Goal: Information Seeking & Learning: Learn about a topic

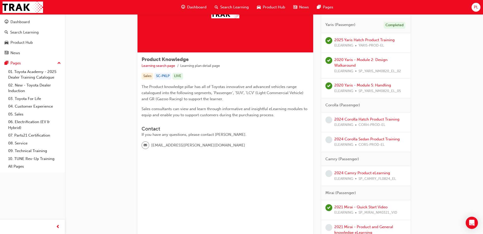
scroll to position [51, 0]
click at [346, 119] on link "2024 Corolla Hatch Product Training" at bounding box center [366, 118] width 65 height 5
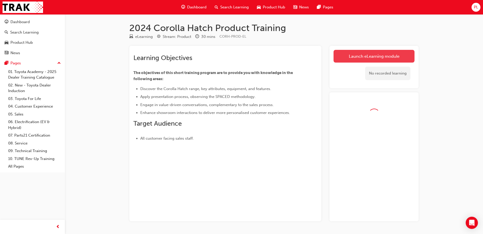
click at [354, 59] on link "Launch eLearning module" at bounding box center [374, 56] width 81 height 13
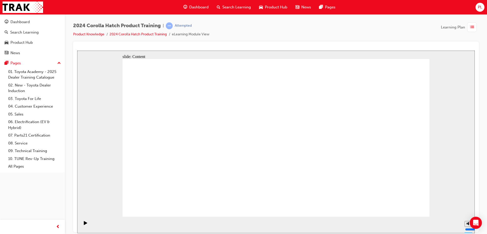
drag, startPoint x: 156, startPoint y: 155, endPoint x: 150, endPoint y: 153, distance: 6.5
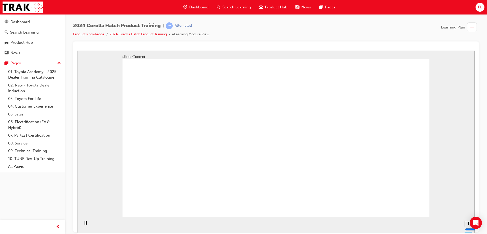
drag, startPoint x: 164, startPoint y: 135, endPoint x: 174, endPoint y: 135, distance: 9.4
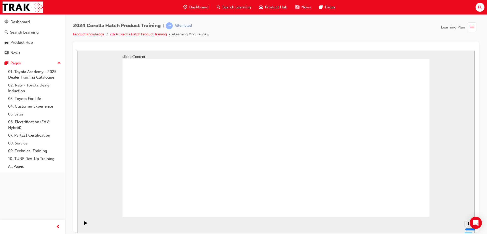
radio input "true"
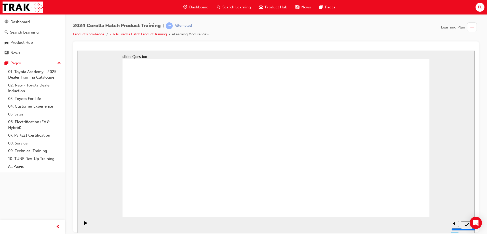
radio input "true"
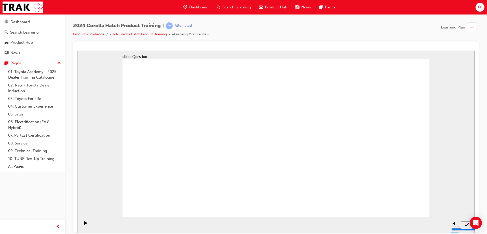
radio input "true"
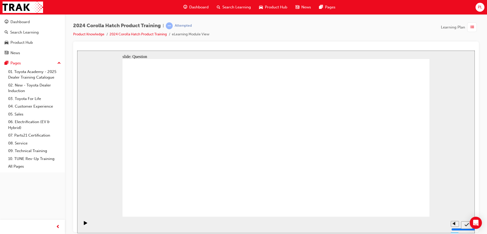
radio input "true"
drag, startPoint x: 387, startPoint y: 139, endPoint x: 367, endPoint y: 169, distance: 35.8
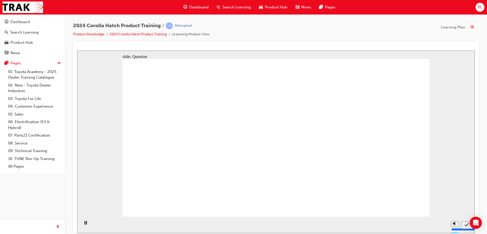
drag, startPoint x: 329, startPoint y: 175, endPoint x: 294, endPoint y: 147, distance: 44.6
drag, startPoint x: 280, startPoint y: 123, endPoint x: 270, endPoint y: 164, distance: 42.8
drag, startPoint x: 224, startPoint y: 137, endPoint x: 182, endPoint y: 152, distance: 44.3
drag, startPoint x: 170, startPoint y: 142, endPoint x: 165, endPoint y: 173, distance: 32.3
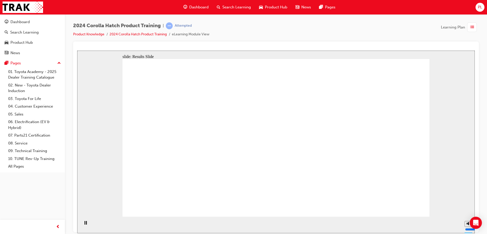
radio input "true"
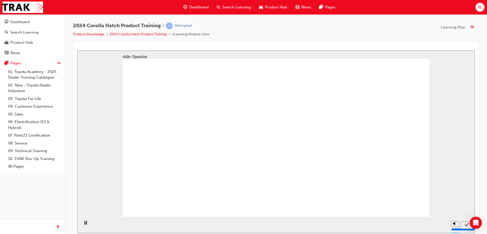
drag, startPoint x: 360, startPoint y: 160, endPoint x: 360, endPoint y: 164, distance: 4.4
radio input "true"
drag, startPoint x: 267, startPoint y: 162, endPoint x: 272, endPoint y: 168, distance: 7.8
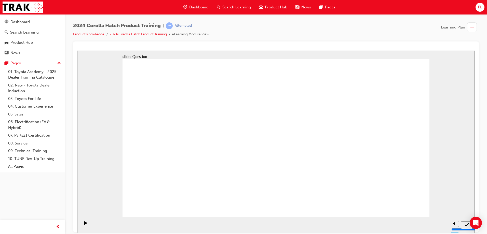
radio input "true"
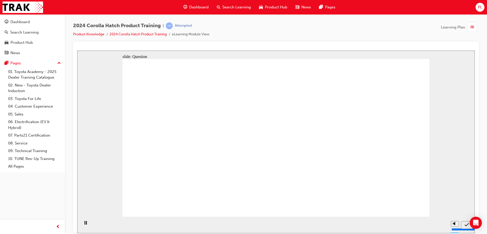
radio input "true"
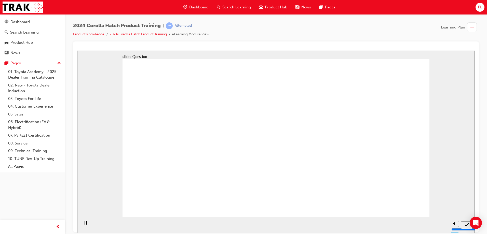
drag, startPoint x: 381, startPoint y: 141, endPoint x: 362, endPoint y: 160, distance: 25.9
drag, startPoint x: 327, startPoint y: 191, endPoint x: 303, endPoint y: 172, distance: 30.8
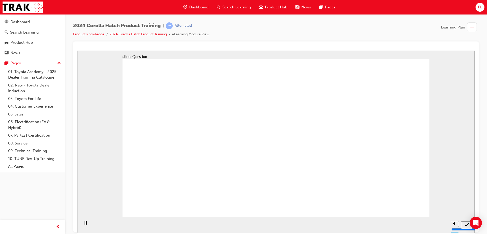
drag, startPoint x: 288, startPoint y: 142, endPoint x: 276, endPoint y: 178, distance: 37.9
drag, startPoint x: 217, startPoint y: 132, endPoint x: 208, endPoint y: 167, distance: 36.0
drag, startPoint x: 168, startPoint y: 127, endPoint x: 167, endPoint y: 162, distance: 34.9
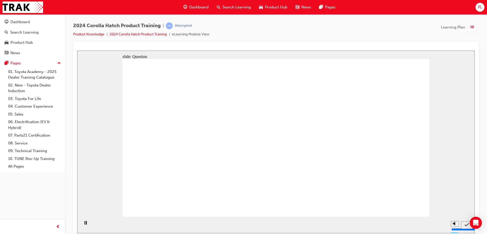
radio input "true"
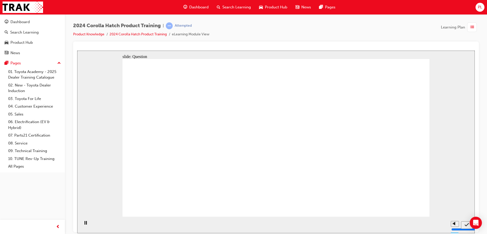
radio input "true"
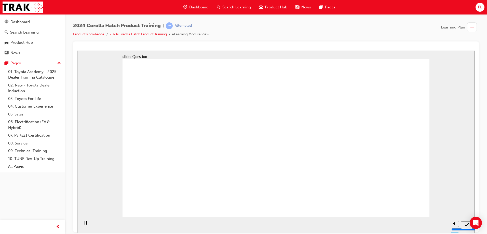
radio input "true"
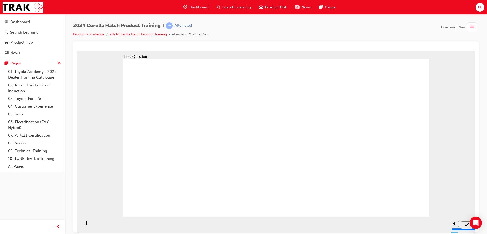
radio input "true"
drag, startPoint x: 378, startPoint y: 128, endPoint x: 369, endPoint y: 174, distance: 46.3
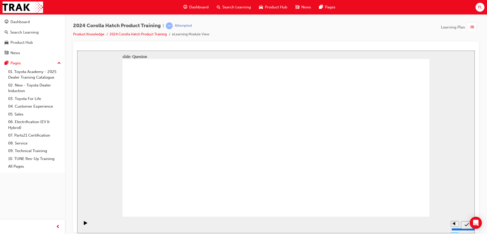
drag, startPoint x: 339, startPoint y: 128, endPoint x: 269, endPoint y: 183, distance: 89.2
drag, startPoint x: 281, startPoint y: 127, endPoint x: 327, endPoint y: 173, distance: 65.4
drag, startPoint x: 236, startPoint y: 130, endPoint x: 194, endPoint y: 170, distance: 57.8
drag, startPoint x: 176, startPoint y: 130, endPoint x: 229, endPoint y: 180, distance: 73.3
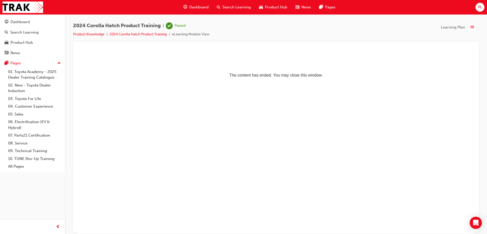
click at [200, 7] on span "Dashboard" at bounding box center [198, 7] width 19 height 6
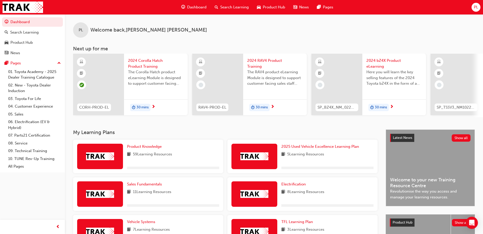
click at [170, 154] on span "59 Learning Resources" at bounding box center [152, 155] width 39 height 6
click at [157, 148] on span "Product Knowledge" at bounding box center [144, 146] width 35 height 5
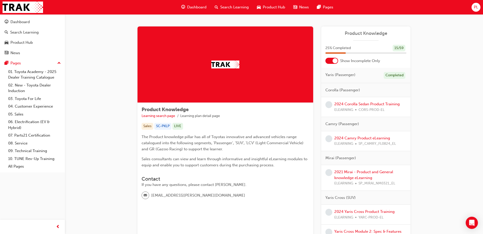
click at [333, 60] on div at bounding box center [335, 60] width 5 height 5
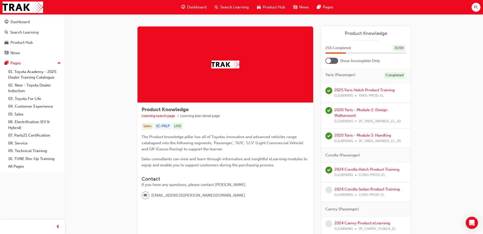
click at [333, 60] on div at bounding box center [332, 61] width 13 height 6
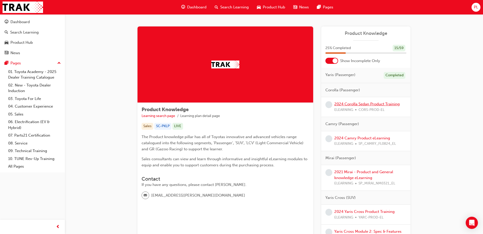
click at [369, 105] on link "2024 Corolla Sedan Product Training" at bounding box center [366, 104] width 65 height 5
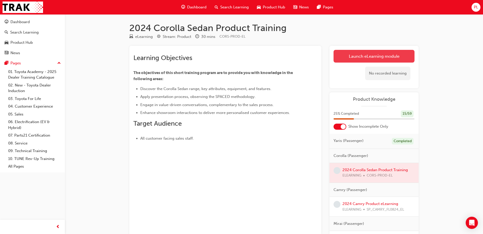
click at [364, 57] on link "Launch eLearning module" at bounding box center [374, 56] width 81 height 13
